Goal: Task Accomplishment & Management: Complete application form

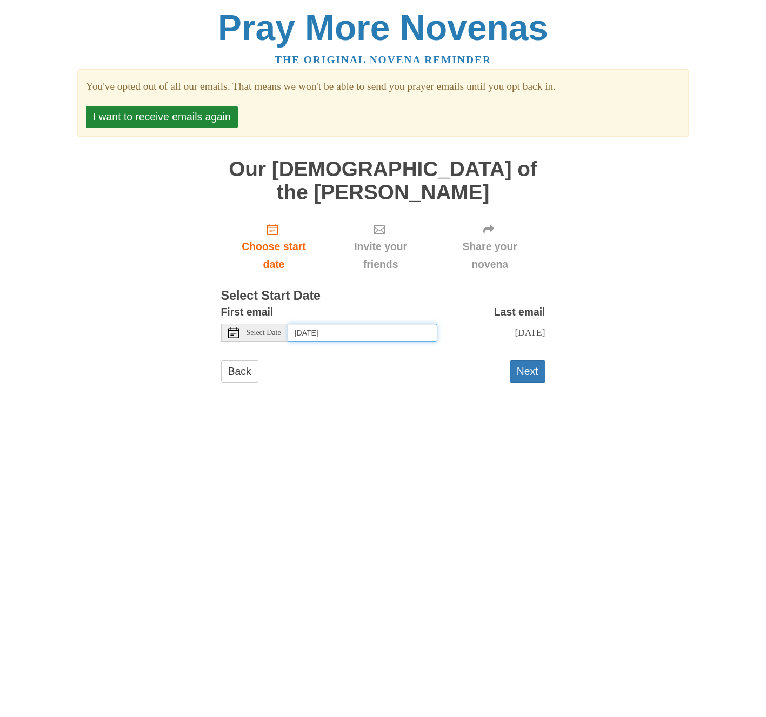
click at [378, 324] on input "[DATE]" at bounding box center [362, 333] width 149 height 18
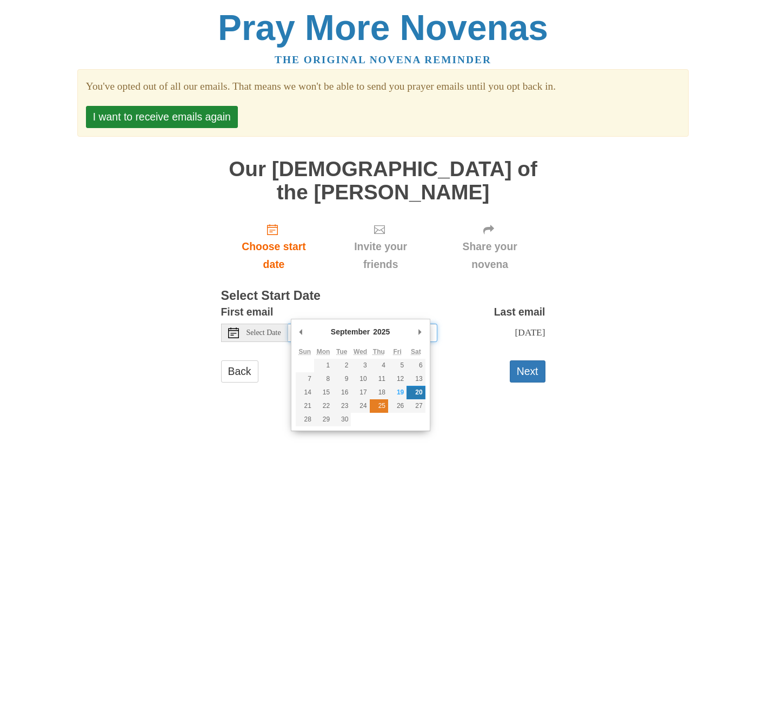
type input "[DATE]"
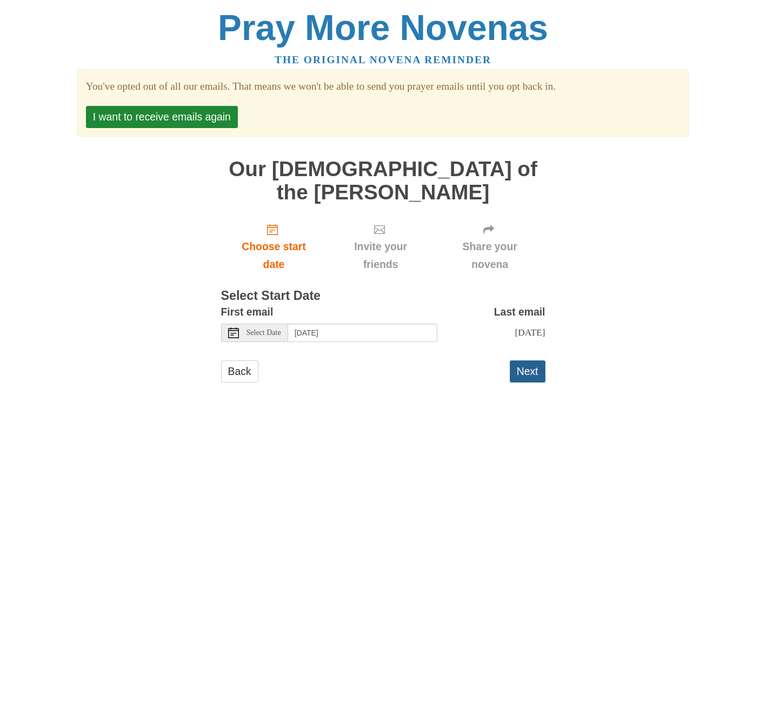
click at [530, 361] on button "Next" at bounding box center [528, 372] width 36 height 22
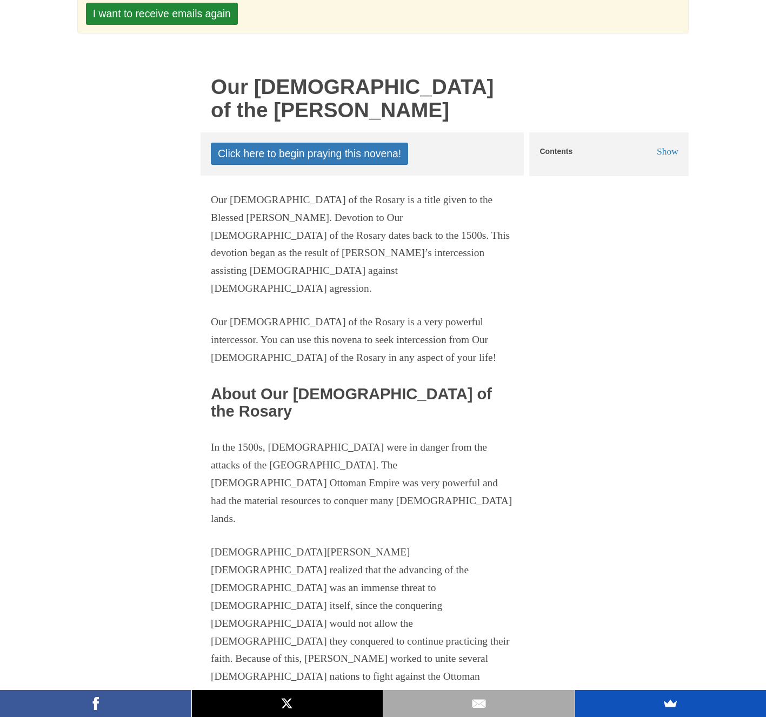
scroll to position [162, 0]
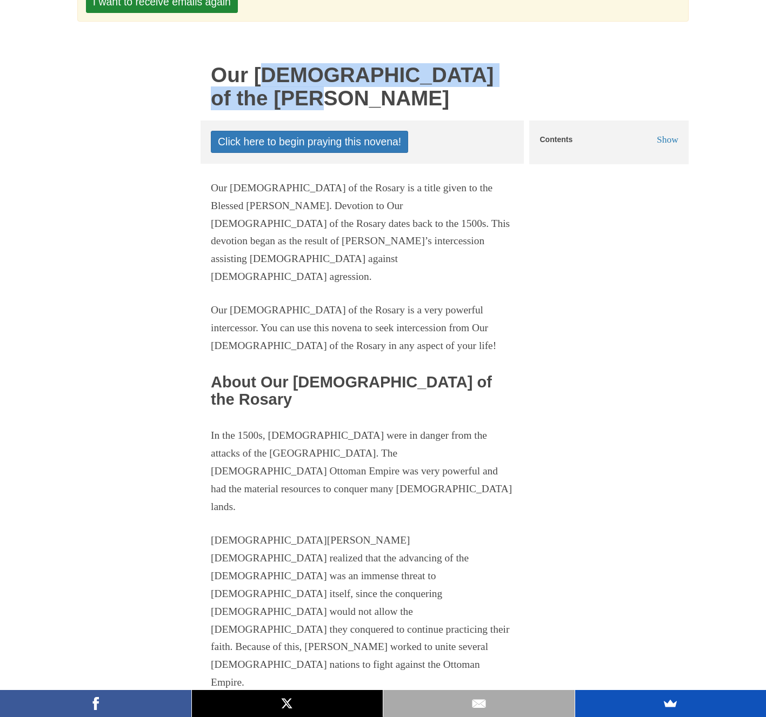
drag, startPoint x: 212, startPoint y: 75, endPoint x: 303, endPoint y: 92, distance: 92.4
click at [303, 92] on h1 "Our [DEMOGRAPHIC_DATA] of the [PERSON_NAME]" at bounding box center [362, 87] width 303 height 46
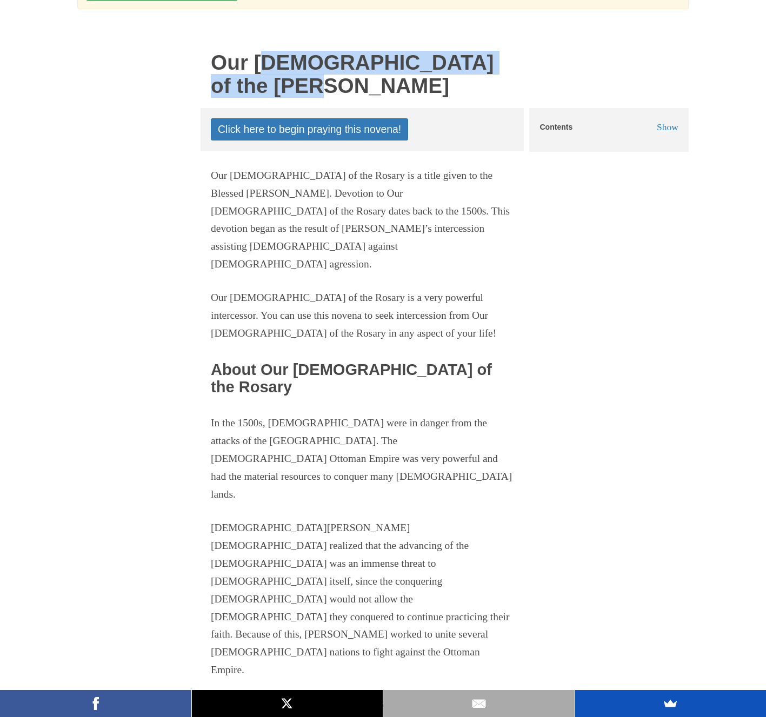
scroll to position [0, 0]
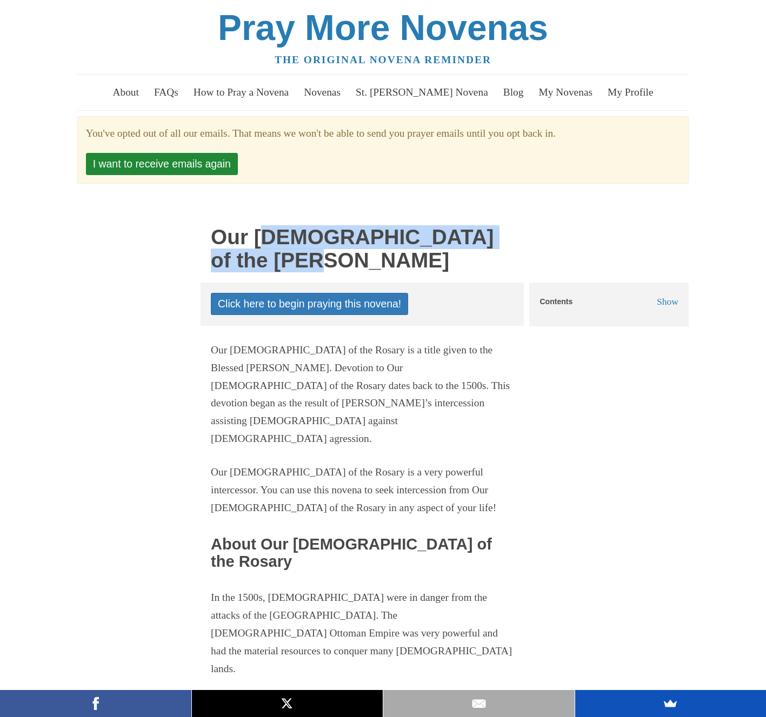
copy h1 "Our [DEMOGRAPHIC_DATA] of the [PERSON_NAME]"
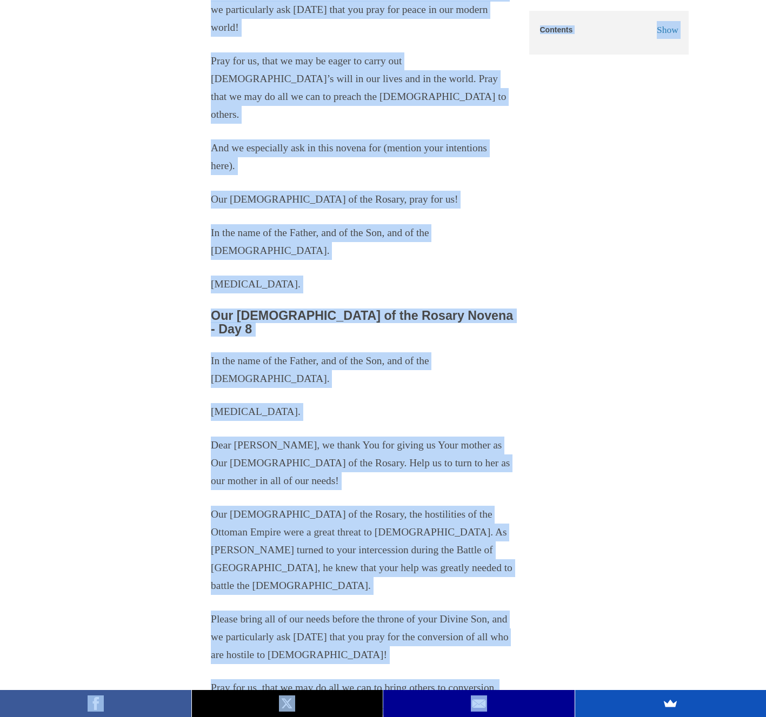
scroll to position [6272, 0]
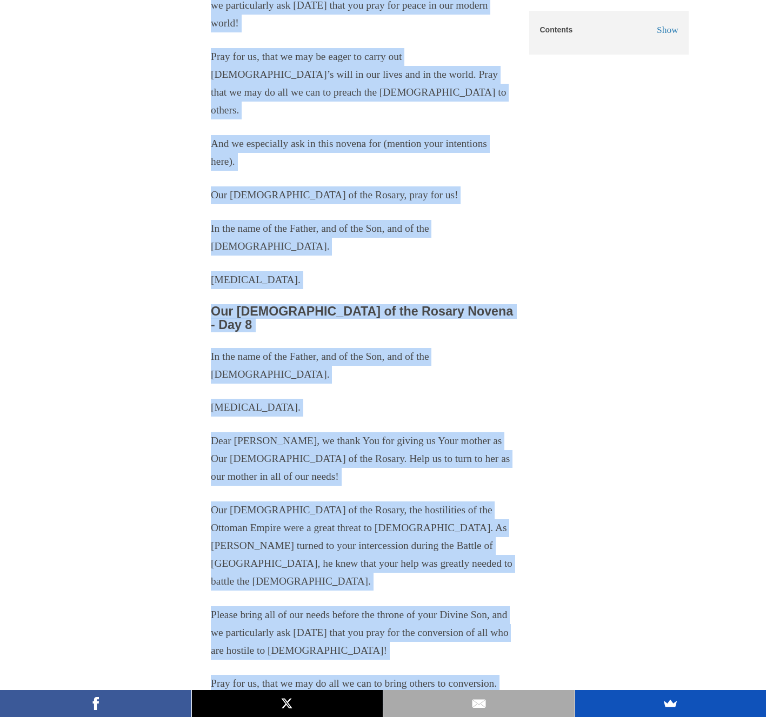
drag, startPoint x: 211, startPoint y: 216, endPoint x: 329, endPoint y: 547, distance: 351.4
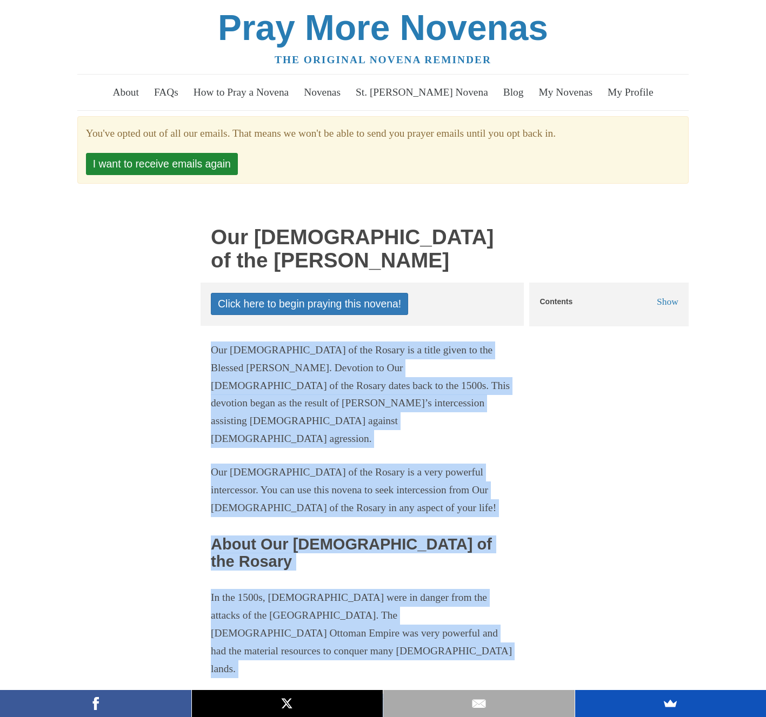
copy div "Our Lady of the Rosary is a title given to the Blessed Virgin Mary. Devotion to…"
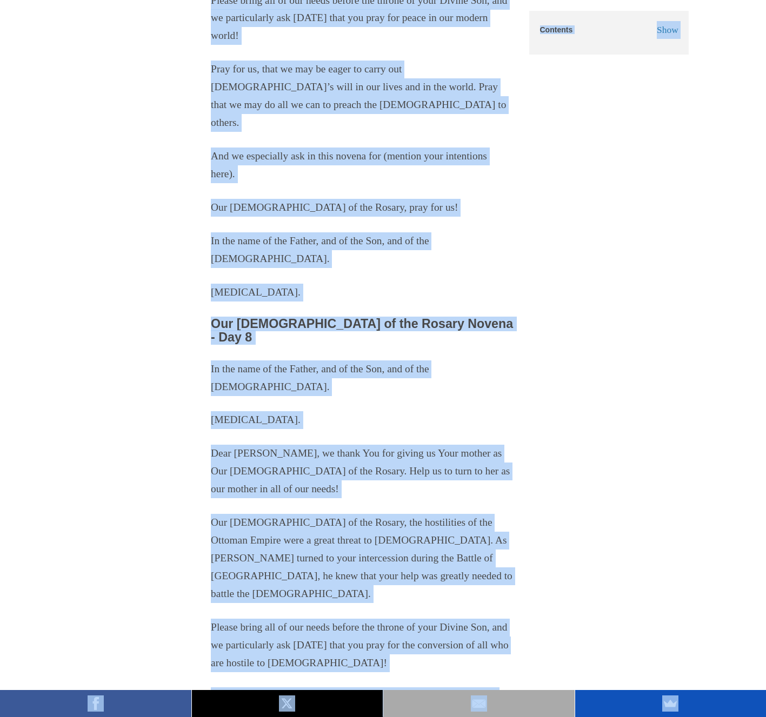
scroll to position [6272, 0]
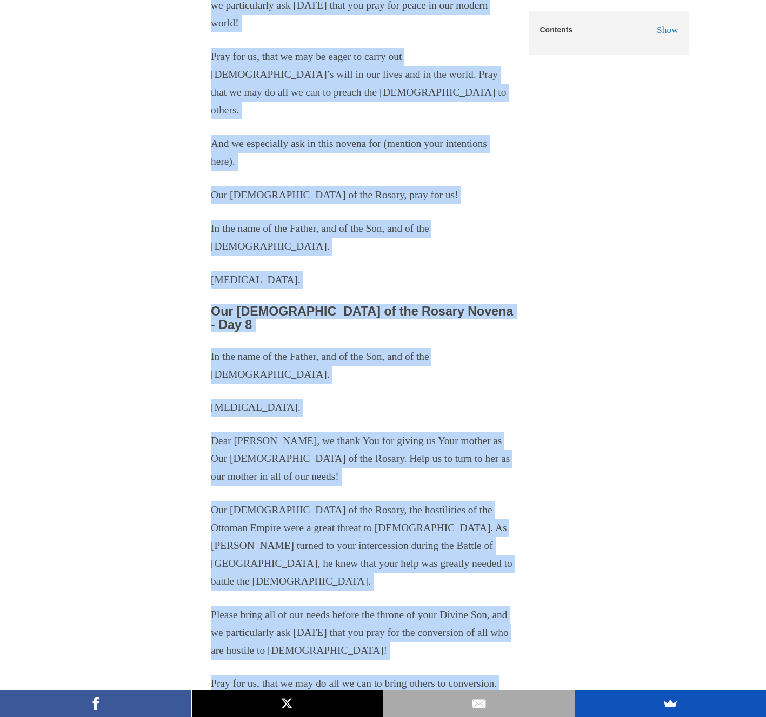
drag, startPoint x: 210, startPoint y: 179, endPoint x: 254, endPoint y: 545, distance: 368.5
copy div "Our Lady of the Rosary is a title given to the Blessed Virgin Mary. Devotion to…"
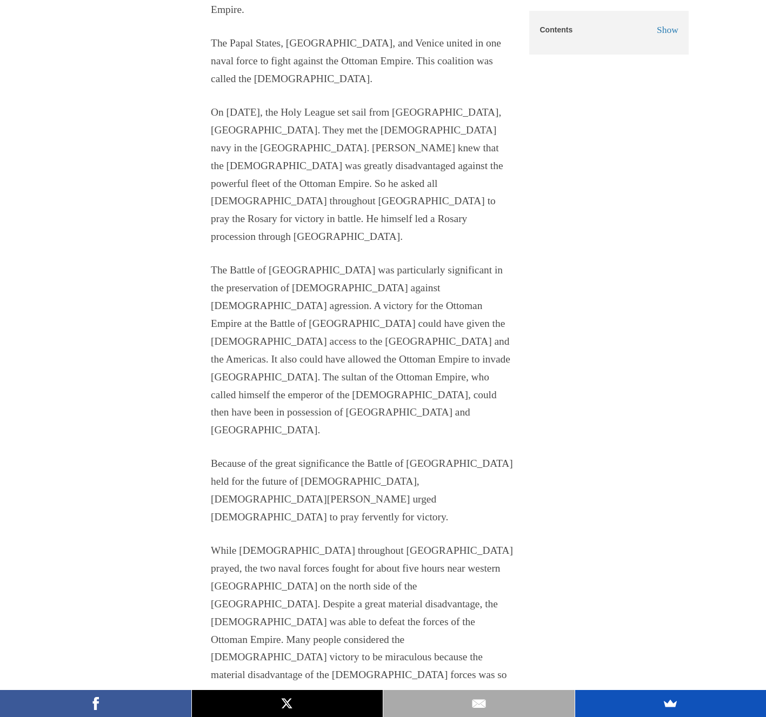
scroll to position [812, 0]
